Goal: Information Seeking & Learning: Learn about a topic

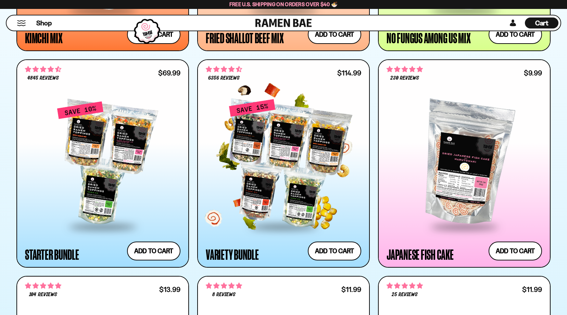
scroll to position [802, 0]
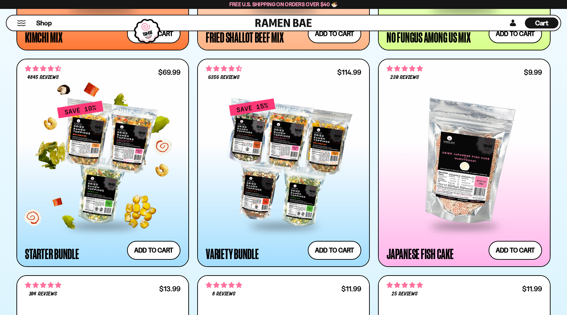
click at [69, 251] on div "Starter Bundle" at bounding box center [52, 253] width 54 height 12
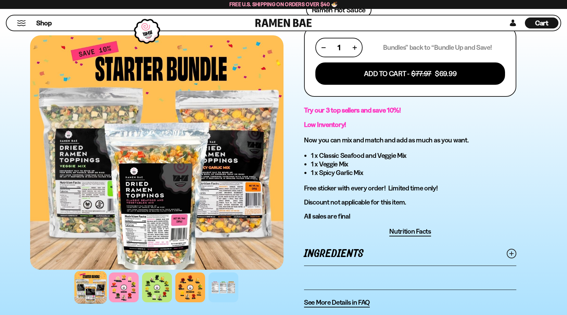
scroll to position [351, 0]
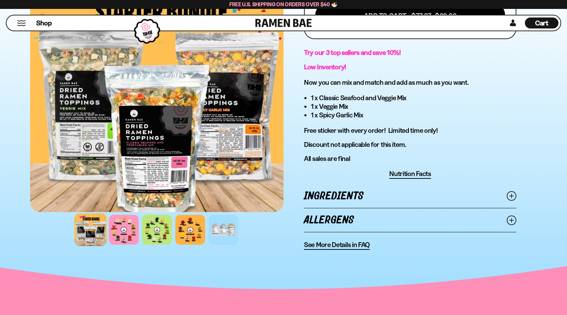
click at [86, 229] on div at bounding box center [90, 229] width 33 height 33
click at [131, 228] on div at bounding box center [124, 229] width 33 height 33
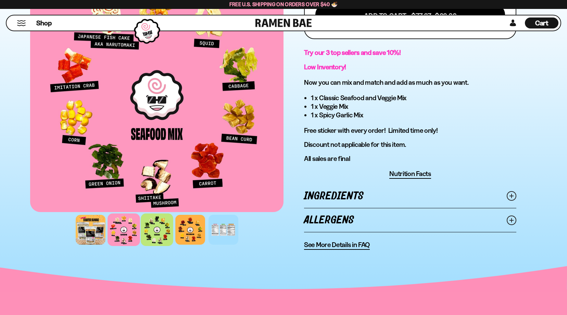
click at [162, 231] on div at bounding box center [157, 229] width 33 height 33
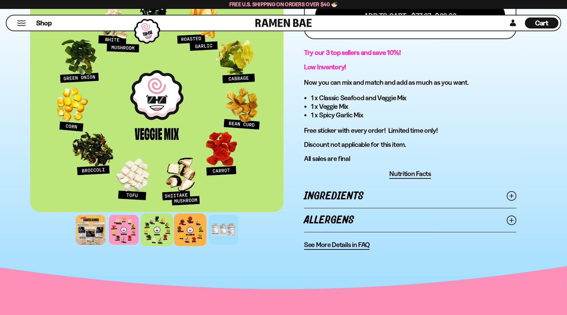
click at [188, 233] on div at bounding box center [190, 229] width 33 height 33
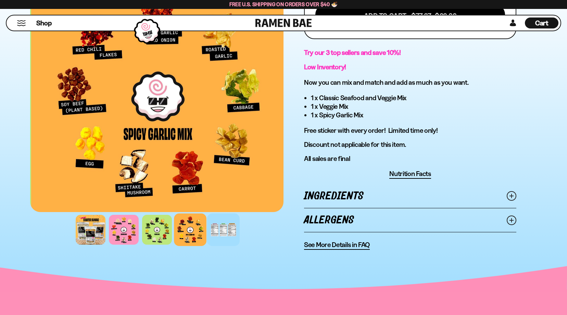
click at [220, 230] on div at bounding box center [223, 229] width 33 height 33
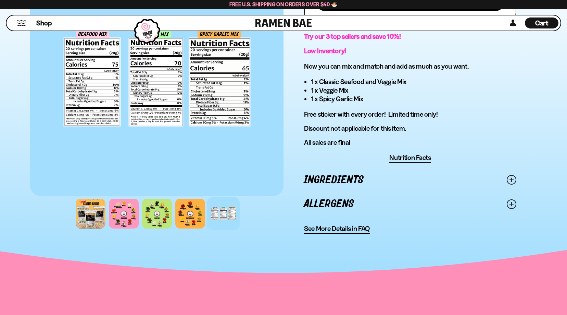
scroll to position [368, 0]
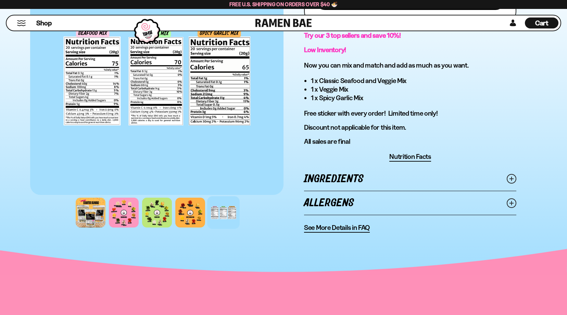
click at [362, 226] on span "See More Details in FAQ" at bounding box center [337, 227] width 66 height 9
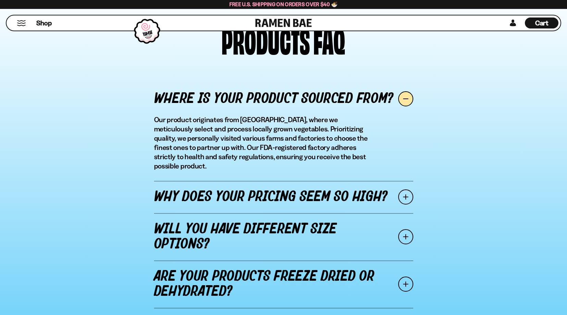
scroll to position [762, 0]
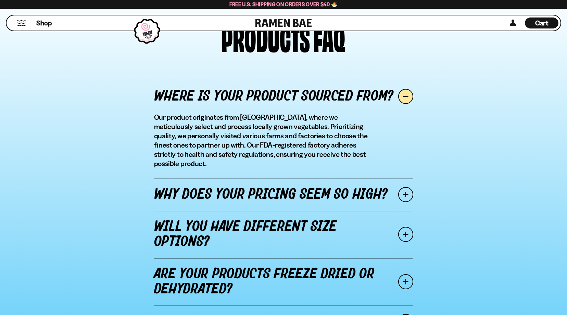
click at [400, 187] on span at bounding box center [406, 194] width 15 height 15
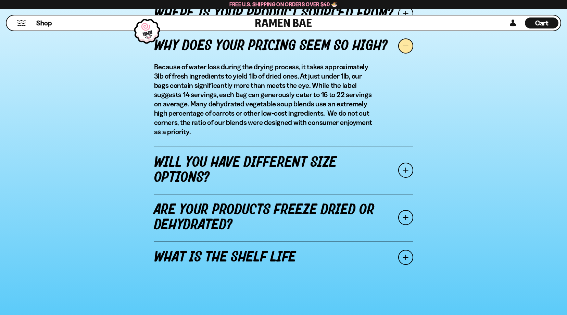
scroll to position [845, 0]
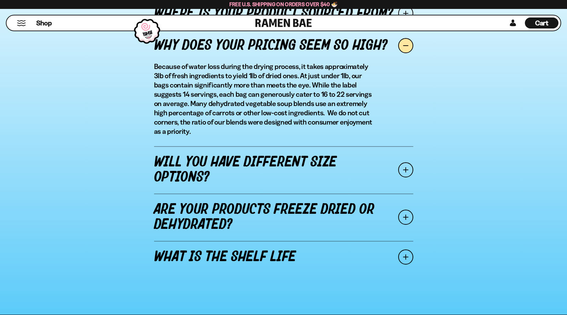
click at [406, 219] on span at bounding box center [406, 216] width 15 height 15
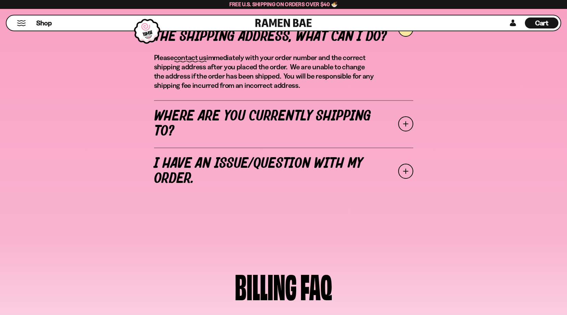
scroll to position [0, 0]
